Goal: Task Accomplishment & Management: Manage account settings

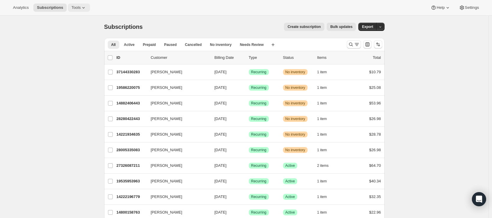
click at [80, 6] on span "Tools" at bounding box center [75, 7] width 9 height 5
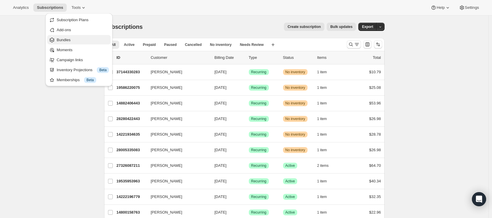
click at [72, 38] on span "Bundles" at bounding box center [83, 40] width 52 height 6
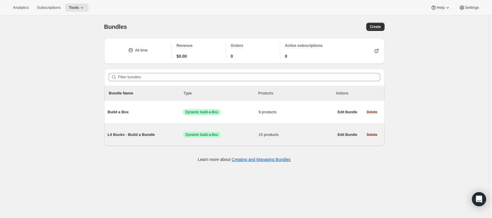
click at [241, 137] on span "Success Dynamic build-a-Box" at bounding box center [220, 135] width 75 height 6
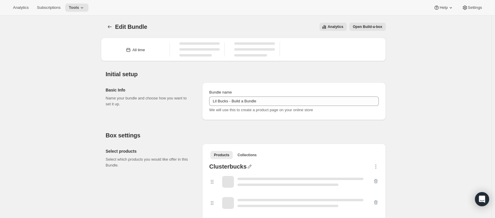
type input "Lil Bucks - Build a Bundle"
radio input "true"
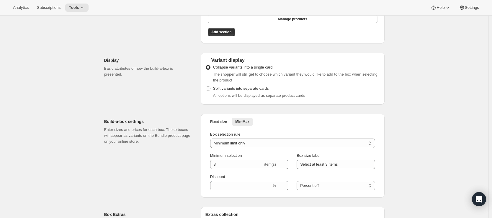
scroll to position [544, 0]
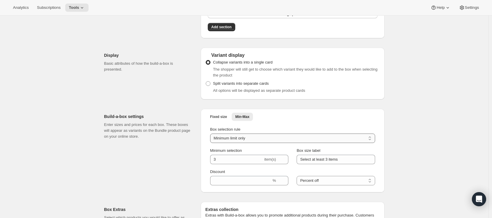
click at [251, 142] on select "Minimum limit only Maximum limit only Minimum and Maximum limits" at bounding box center [292, 138] width 165 height 9
select select "minMax"
click at [211, 136] on select "Minimum limit only Maximum limit only Minimum and Maximum limits" at bounding box center [292, 138] width 165 height 9
type input "1"
type input "6"
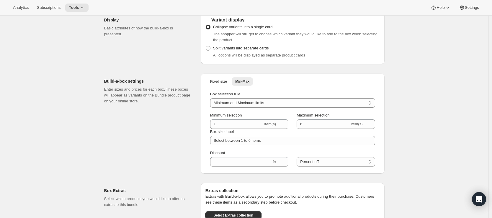
scroll to position [581, 0]
click at [246, 104] on select "Minimum limit only Maximum limit only Minimum and Maximum limits" at bounding box center [292, 102] width 165 height 9
click at [217, 83] on span "Fixed size" at bounding box center [218, 80] width 17 height 5
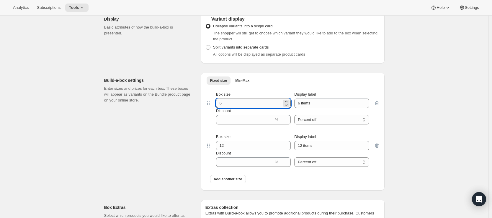
click at [239, 107] on input "6" at bounding box center [249, 103] width 66 height 9
type input "3"
click at [203, 131] on div "Fixed size Min-Max More views Fixed size Min-Max More views Box size 3 Display …" at bounding box center [292, 132] width 184 height 118
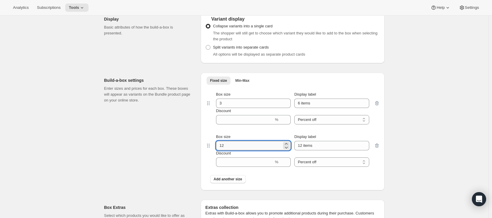
click at [237, 151] on input "12" at bounding box center [249, 145] width 66 height 9
type input "6"
click at [213, 132] on div "Box size 6 Display label 12 items Discount % Percent off Amount off Percent off" at bounding box center [292, 150] width 174 height 42
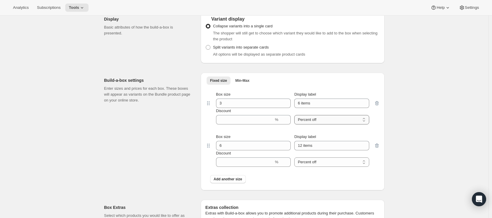
click at [341, 124] on select "Percent off Amount off" at bounding box center [331, 119] width 75 height 9
click at [327, 104] on input "6 items" at bounding box center [331, 103] width 75 height 9
type input "3 Items"
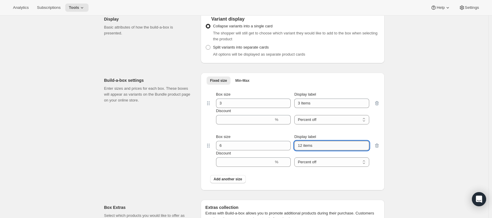
click at [321, 149] on input "12 items" at bounding box center [331, 145] width 75 height 9
type input "6 Items"
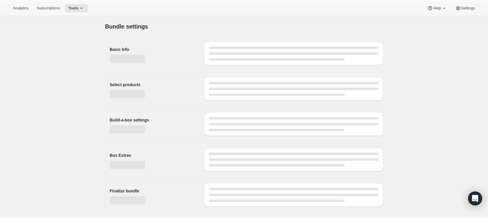
scroll to position [0, 0]
